Goal: Task Accomplishment & Management: Use online tool/utility

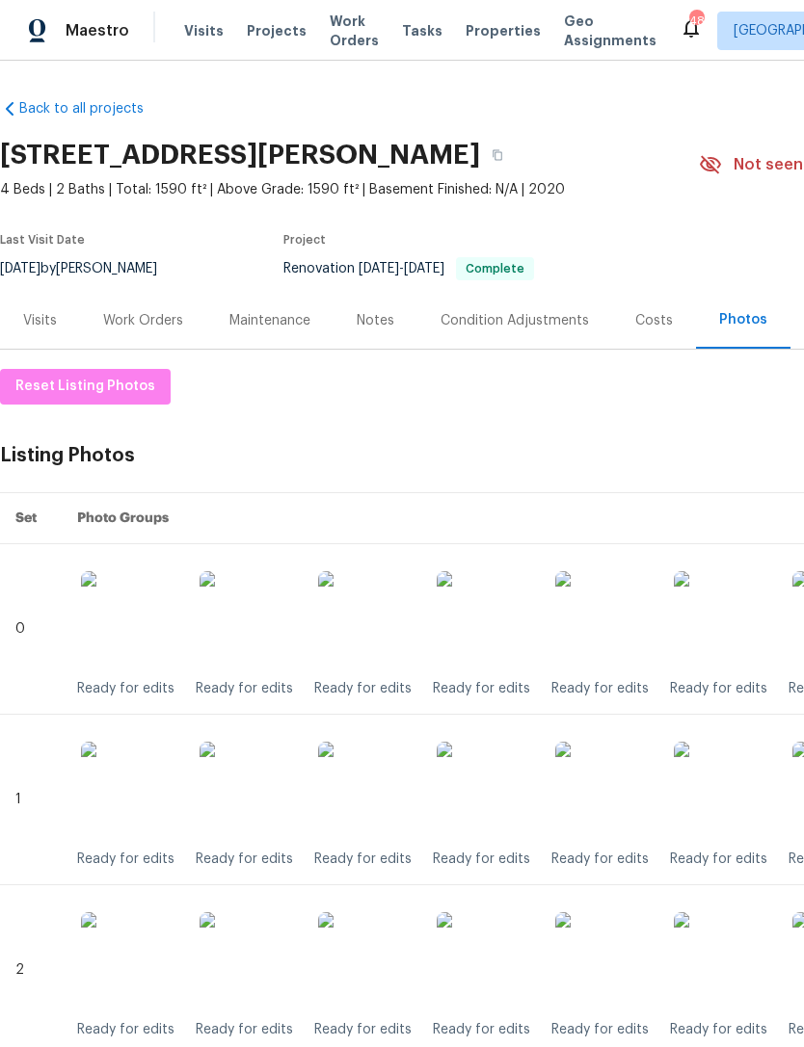
click at [377, 323] on div "Notes" at bounding box center [376, 320] width 38 height 19
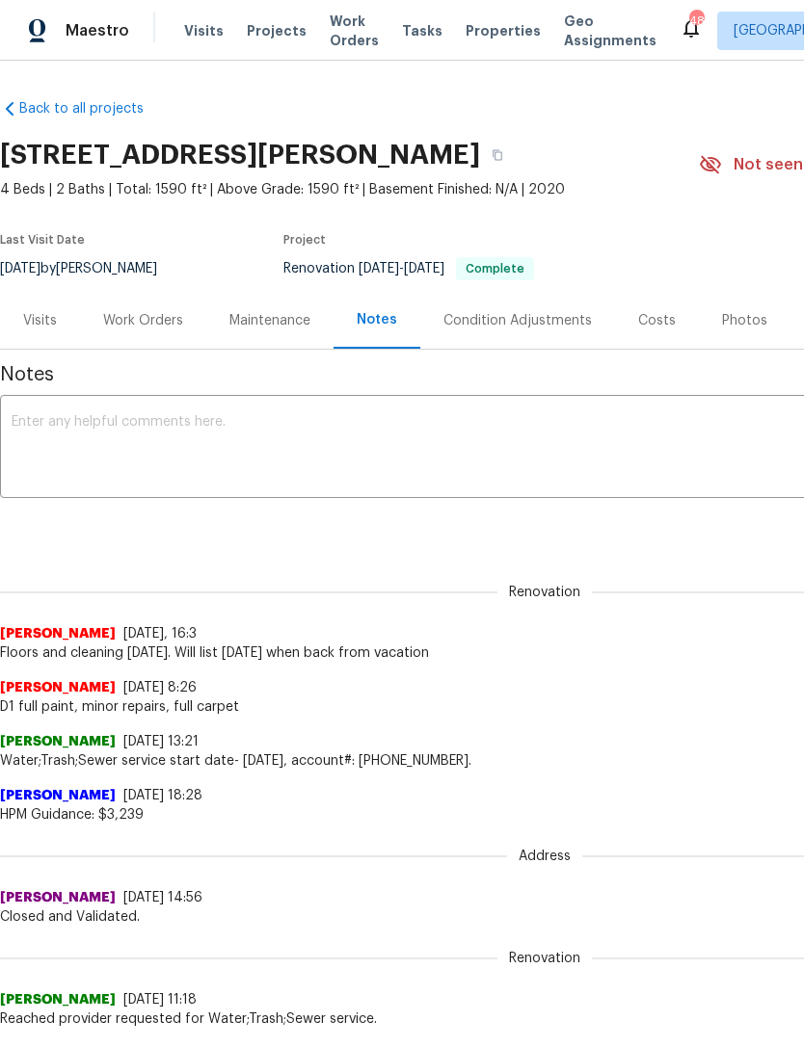
click at [80, 445] on textarea at bounding box center [545, 448] width 1066 height 67
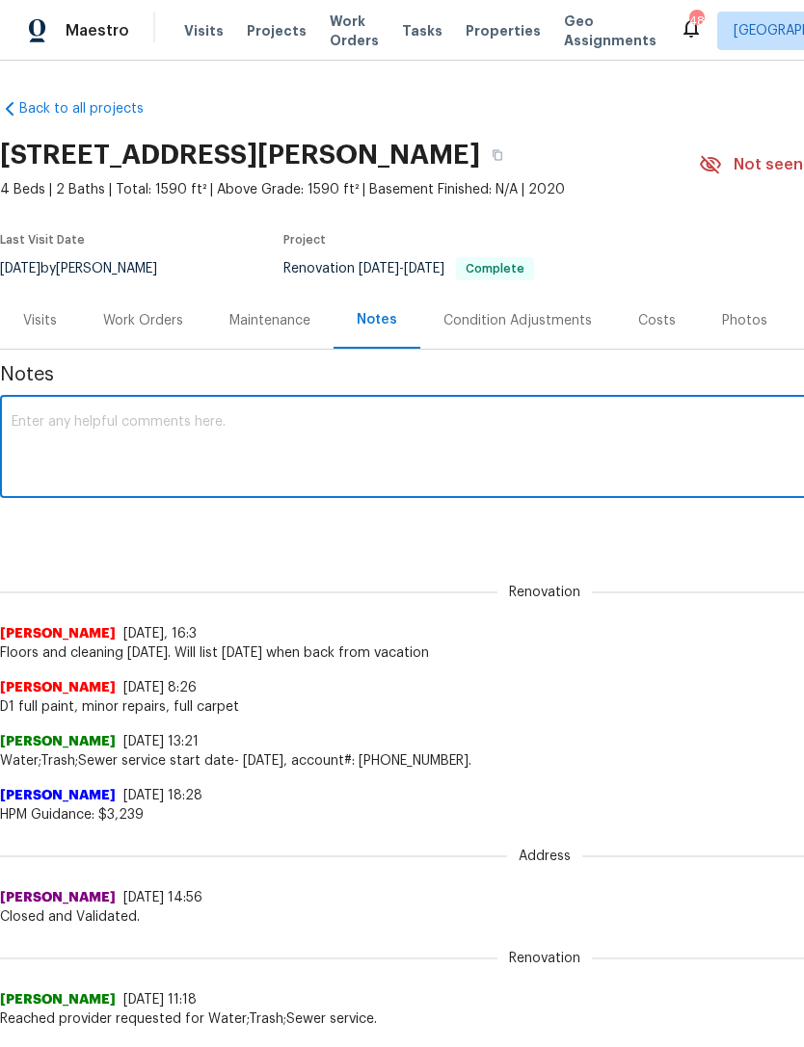
click at [37, 433] on textarea at bounding box center [545, 448] width 1066 height 67
paste textarea "Debris- All interior/exterior debris, and personal items have been removed. (Do…"
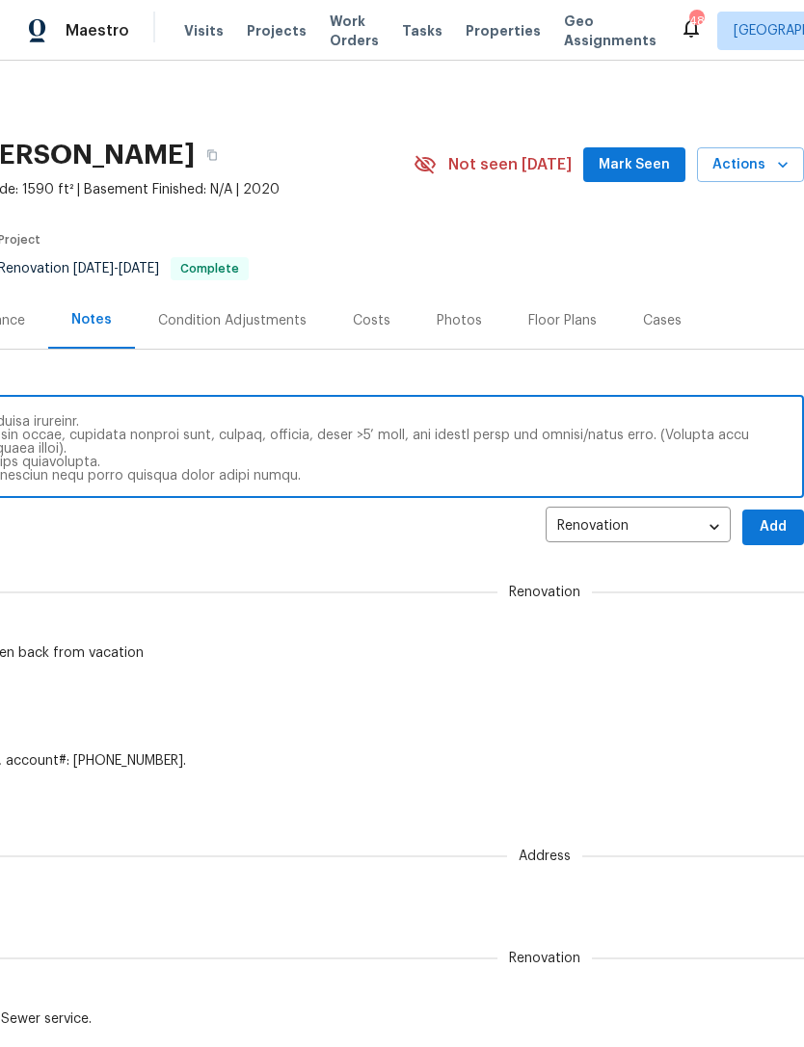
scroll to position [0, 285]
type textarea "Debris- All interior/exterior debris, and personal items have been removed. (Do…"
click at [776, 529] on span "Add" at bounding box center [772, 527] width 31 height 24
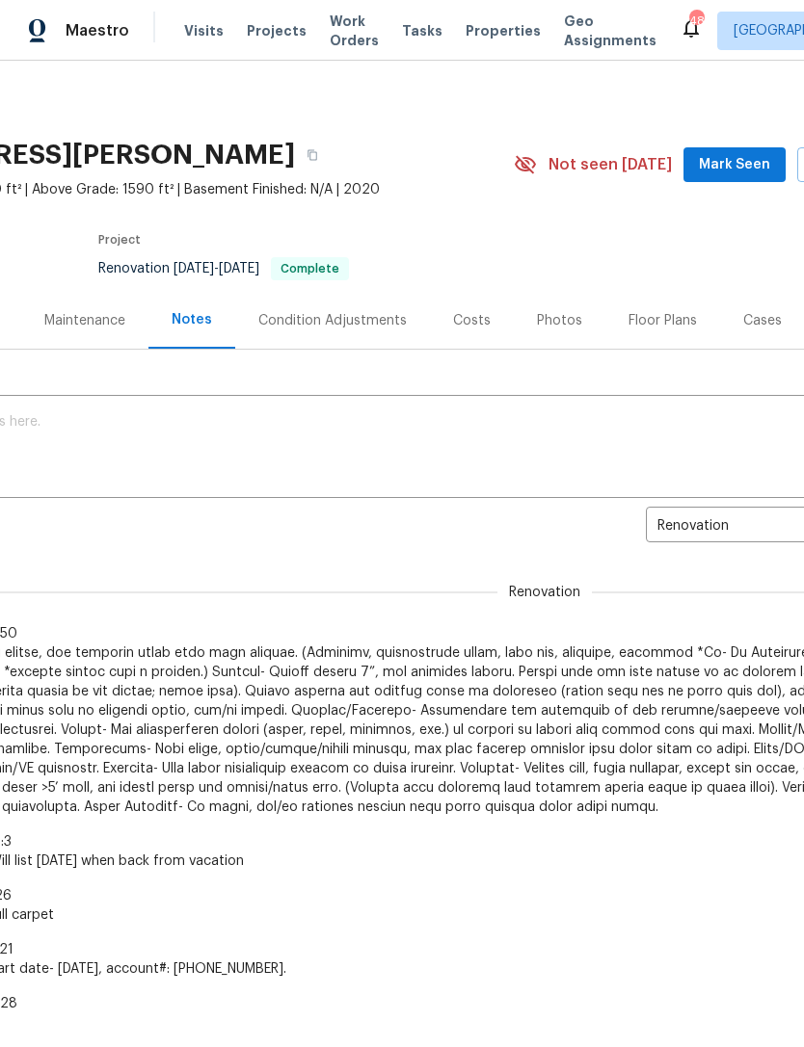
scroll to position [0, 192]
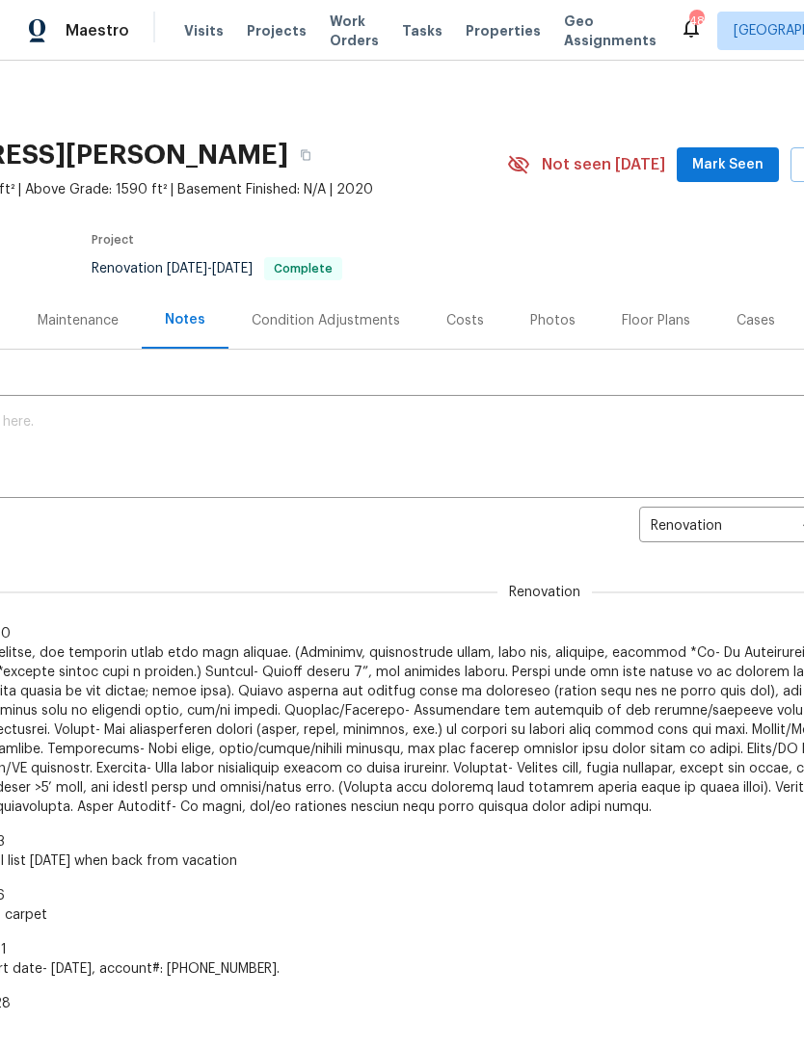
click at [746, 164] on span "Mark Seen" at bounding box center [727, 165] width 71 height 24
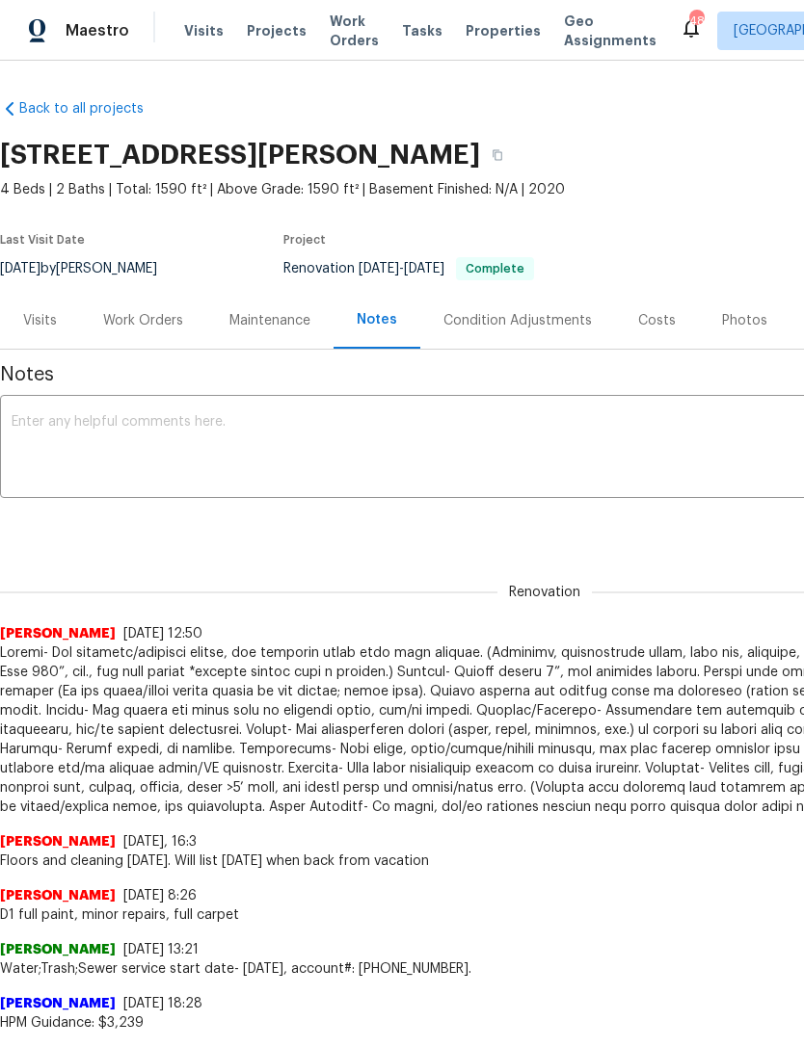
scroll to position [0, 0]
click at [214, 30] on span "Visits" at bounding box center [204, 30] width 40 height 19
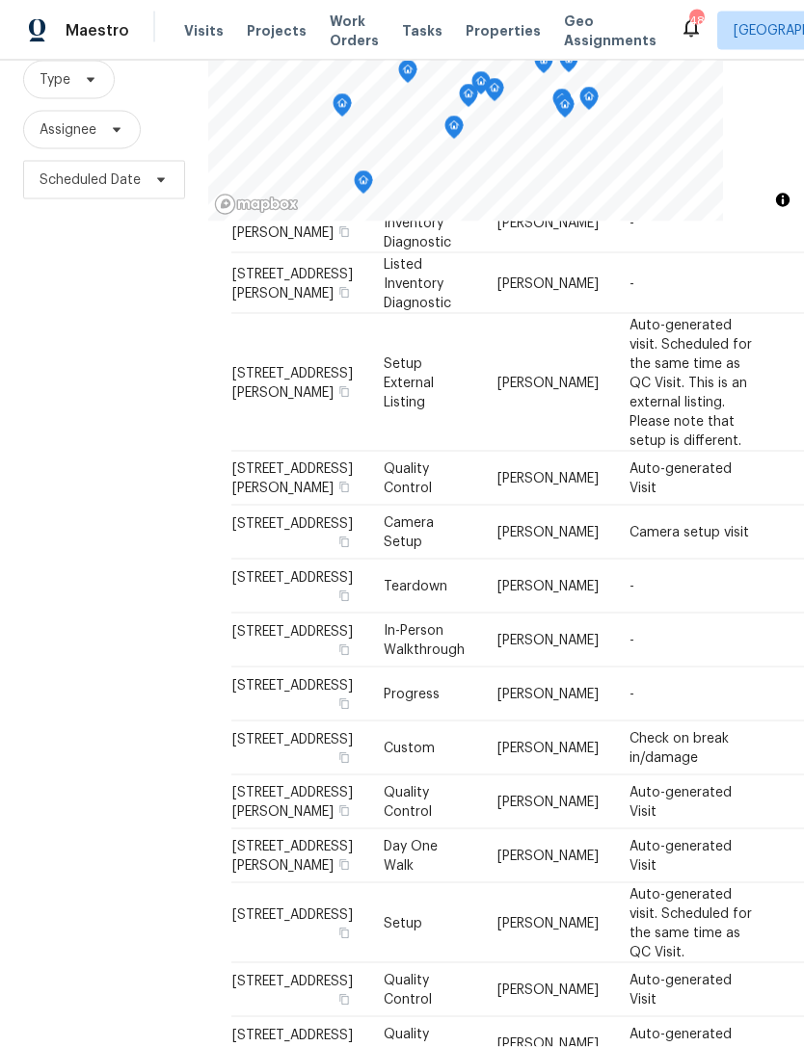
scroll to position [62, 0]
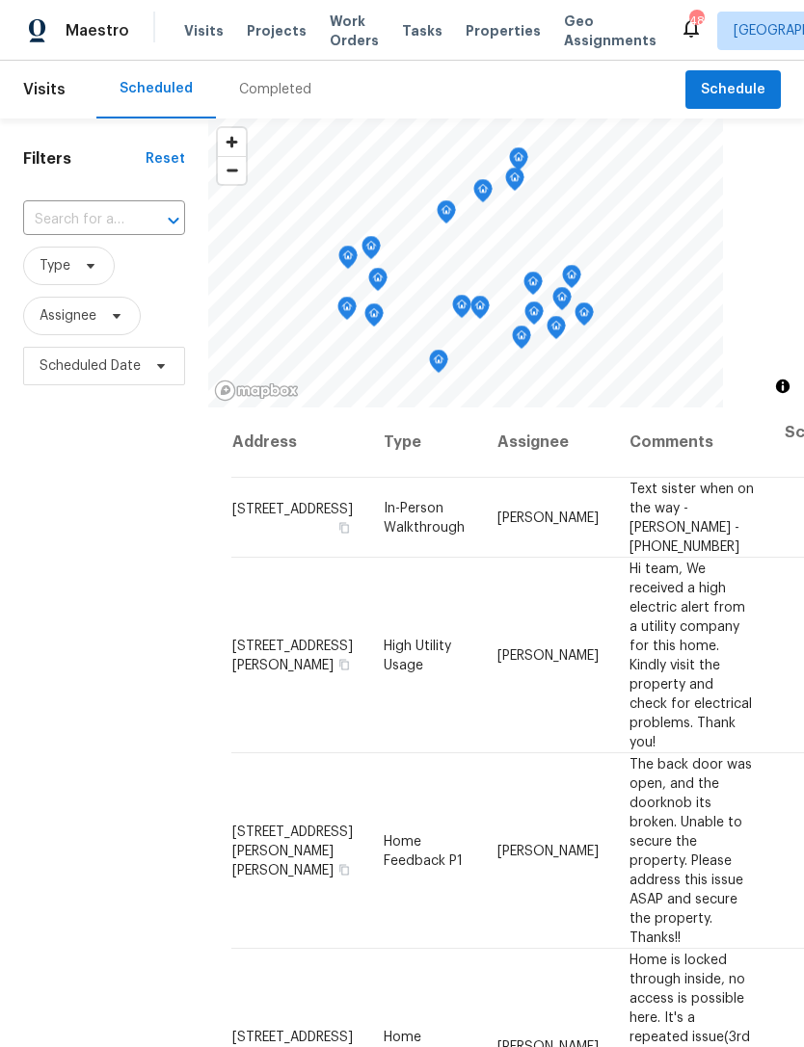
scroll to position [0, 0]
